Goal: Transaction & Acquisition: Download file/media

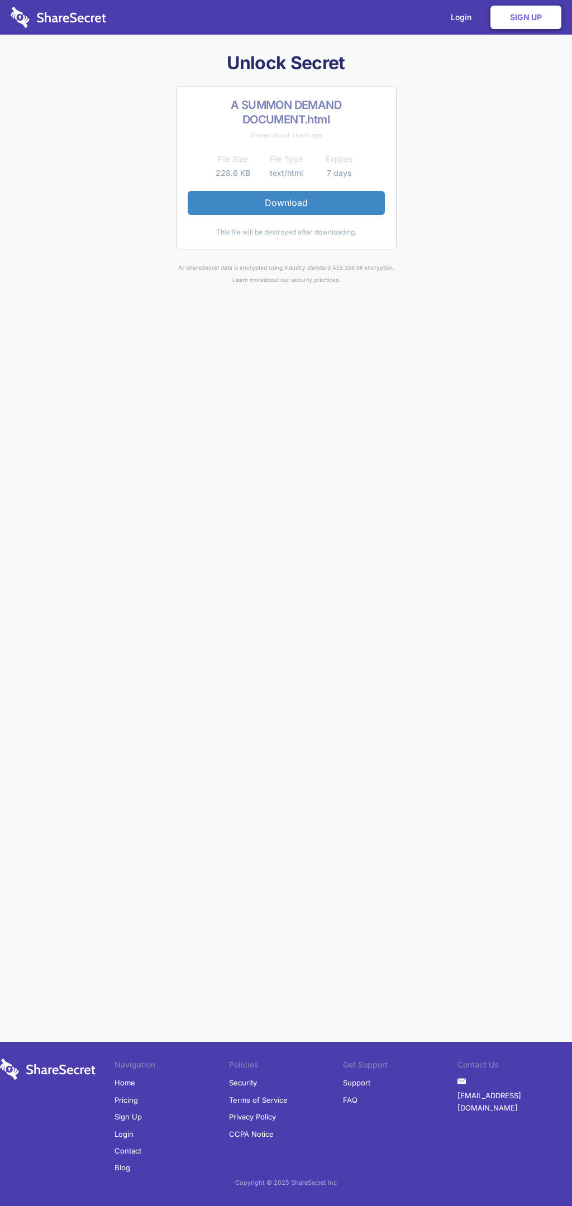
click at [286, 203] on link "Download" at bounding box center [286, 202] width 197 height 23
